Goal: Information Seeking & Learning: Learn about a topic

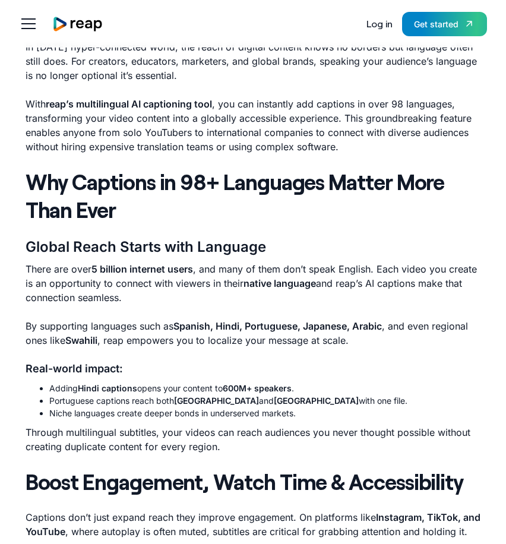
scroll to position [585, 0]
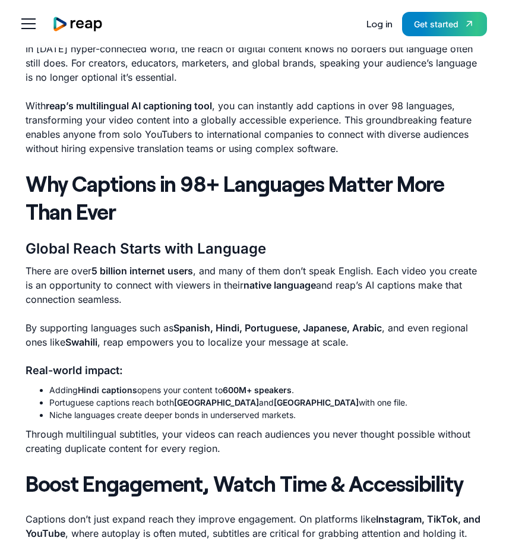
click at [77, 341] on strong "Swahili" at bounding box center [81, 342] width 32 height 12
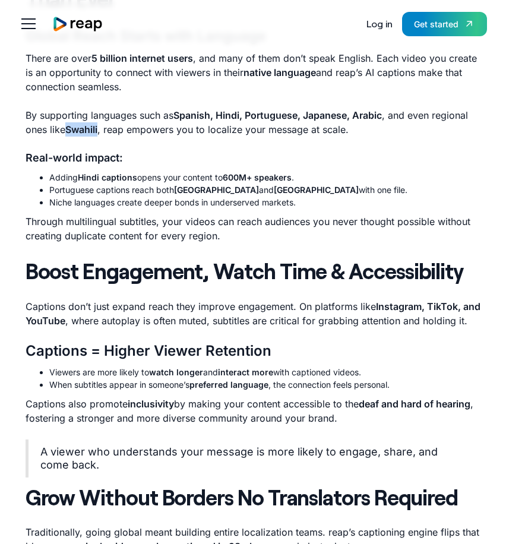
scroll to position [909, 0]
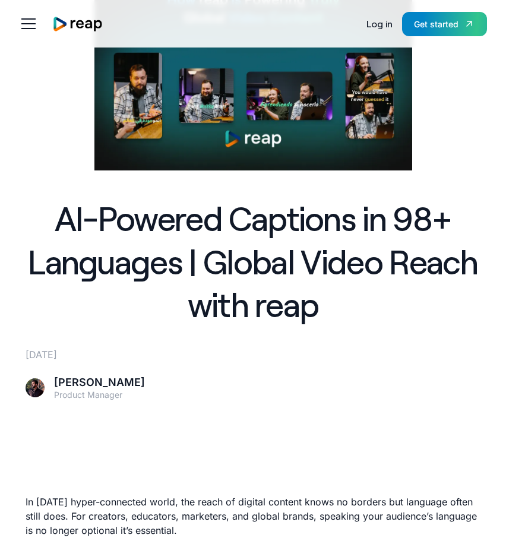
scroll to position [134, 0]
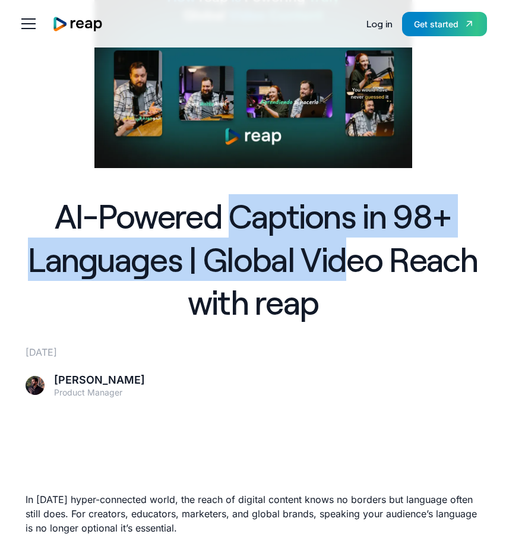
drag, startPoint x: 230, startPoint y: 199, endPoint x: 347, endPoint y: 277, distance: 140.6
click at [347, 277] on h1 "AI-Powered Captions in 98+ Languages | Global Video Reach with reap" at bounding box center [254, 259] width 456 height 130
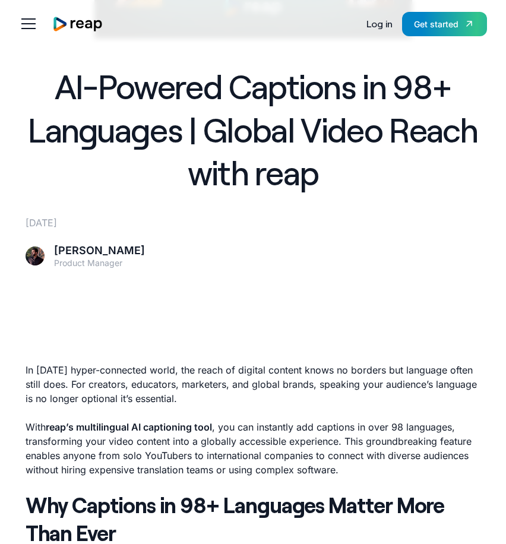
scroll to position [270, 0]
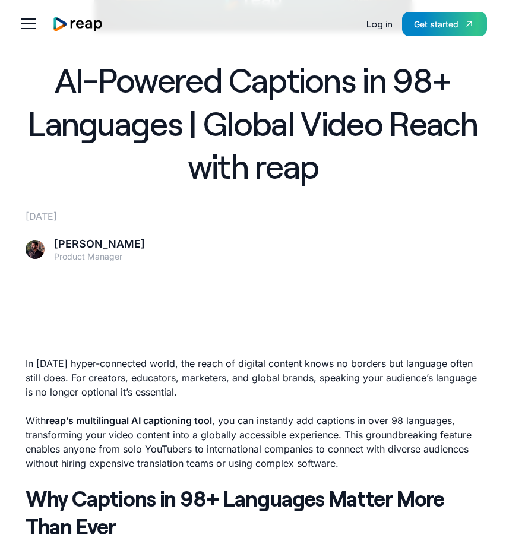
drag, startPoint x: 177, startPoint y: 304, endPoint x: 226, endPoint y: 331, distance: 55.6
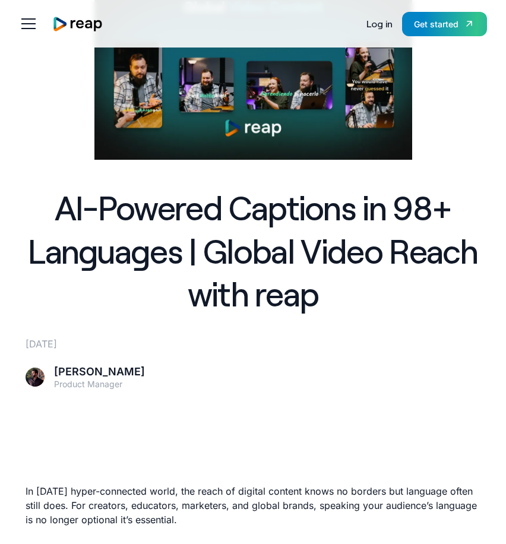
scroll to position [0, 0]
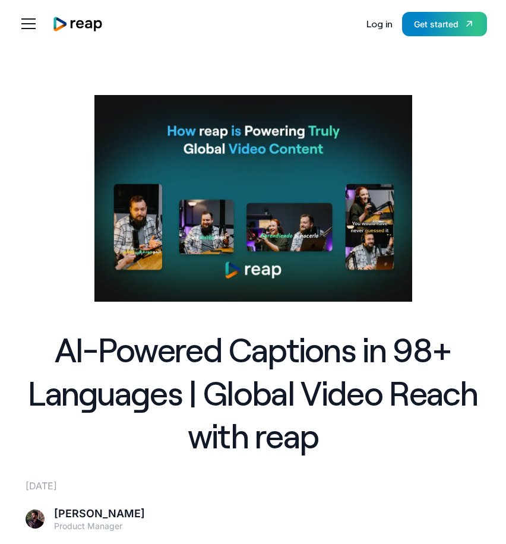
click at [59, 22] on img "home" at bounding box center [77, 24] width 51 height 16
